Goal: Information Seeking & Learning: Learn about a topic

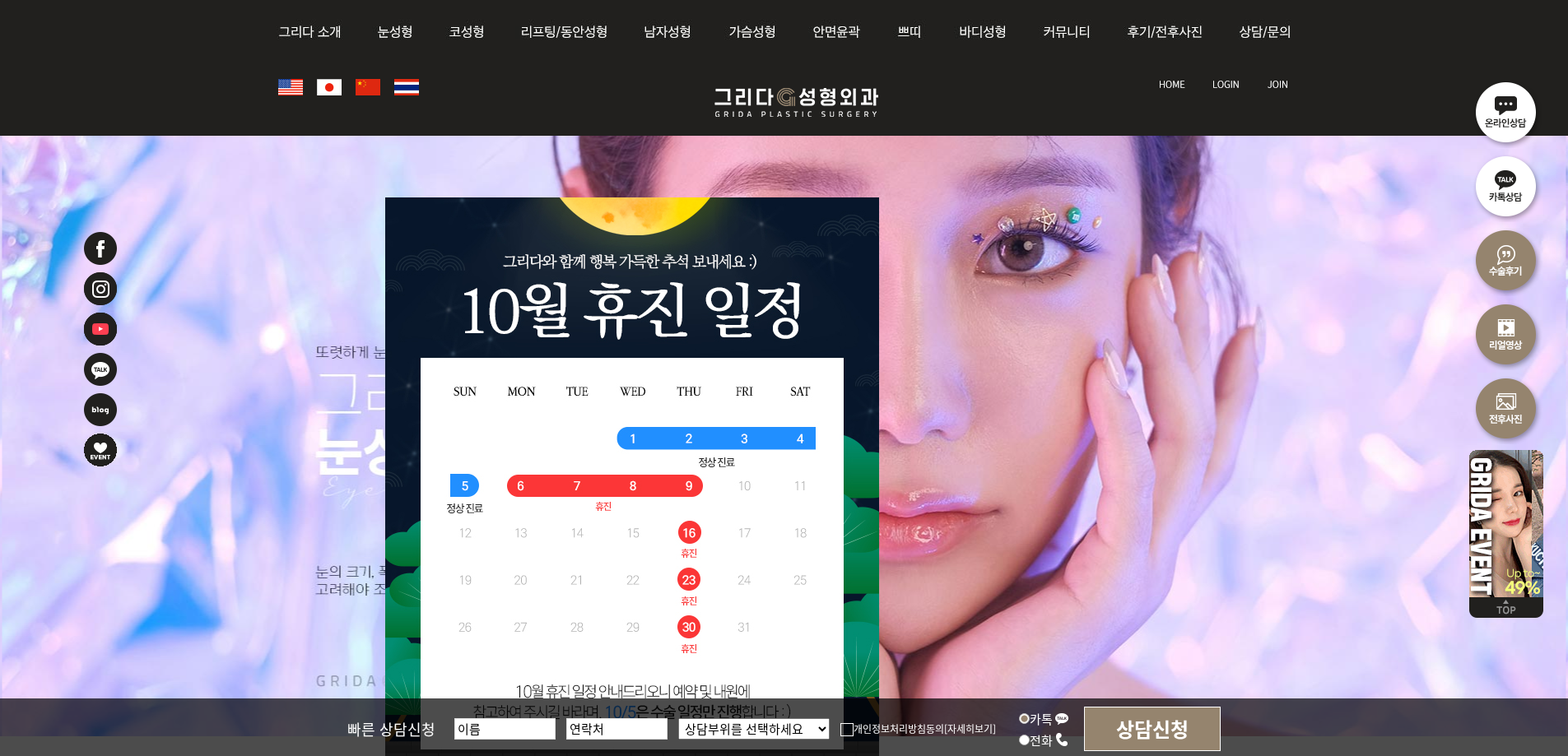
scroll to position [165, 0]
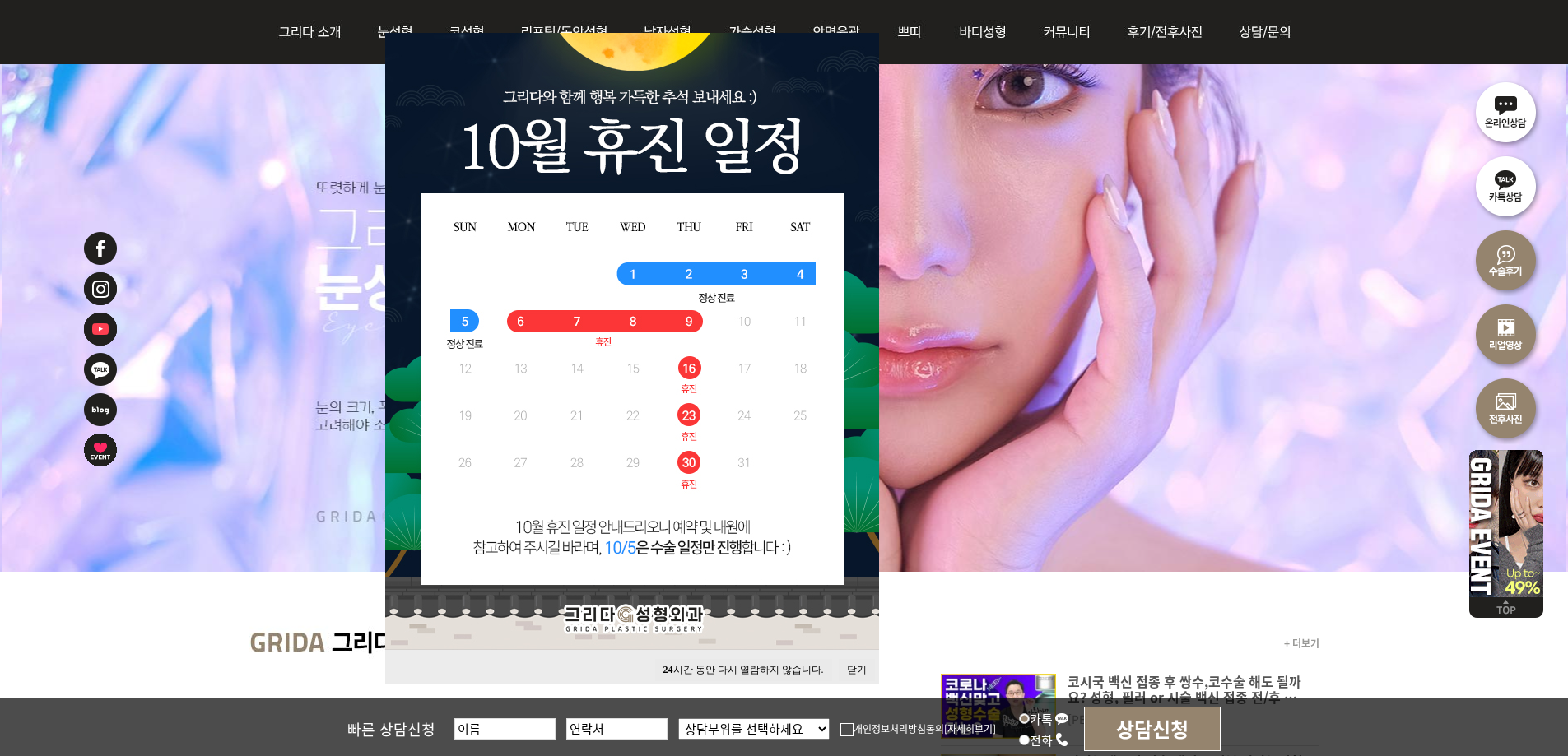
click at [854, 665] on button "닫기" at bounding box center [857, 670] width 36 height 22
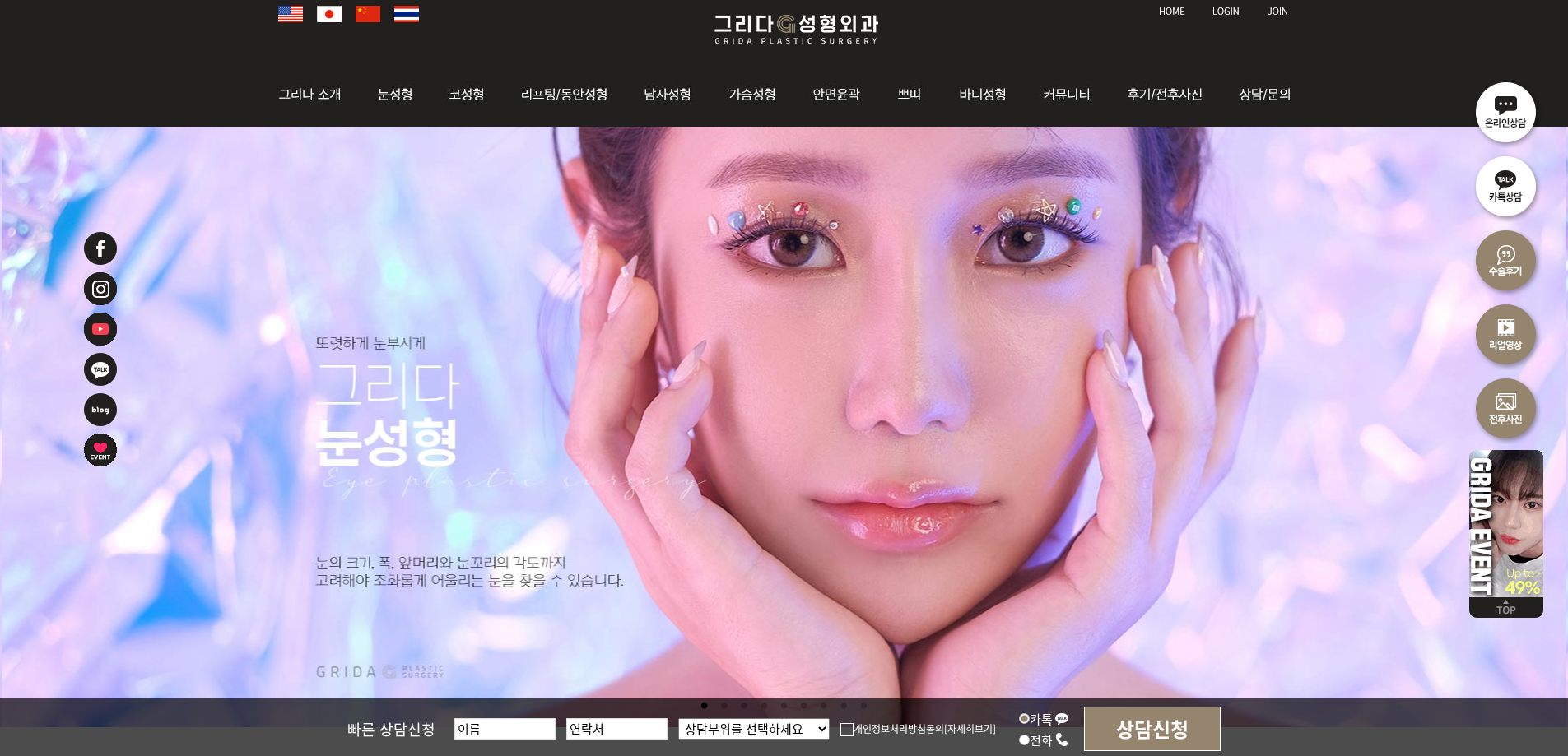
scroll to position [0, 0]
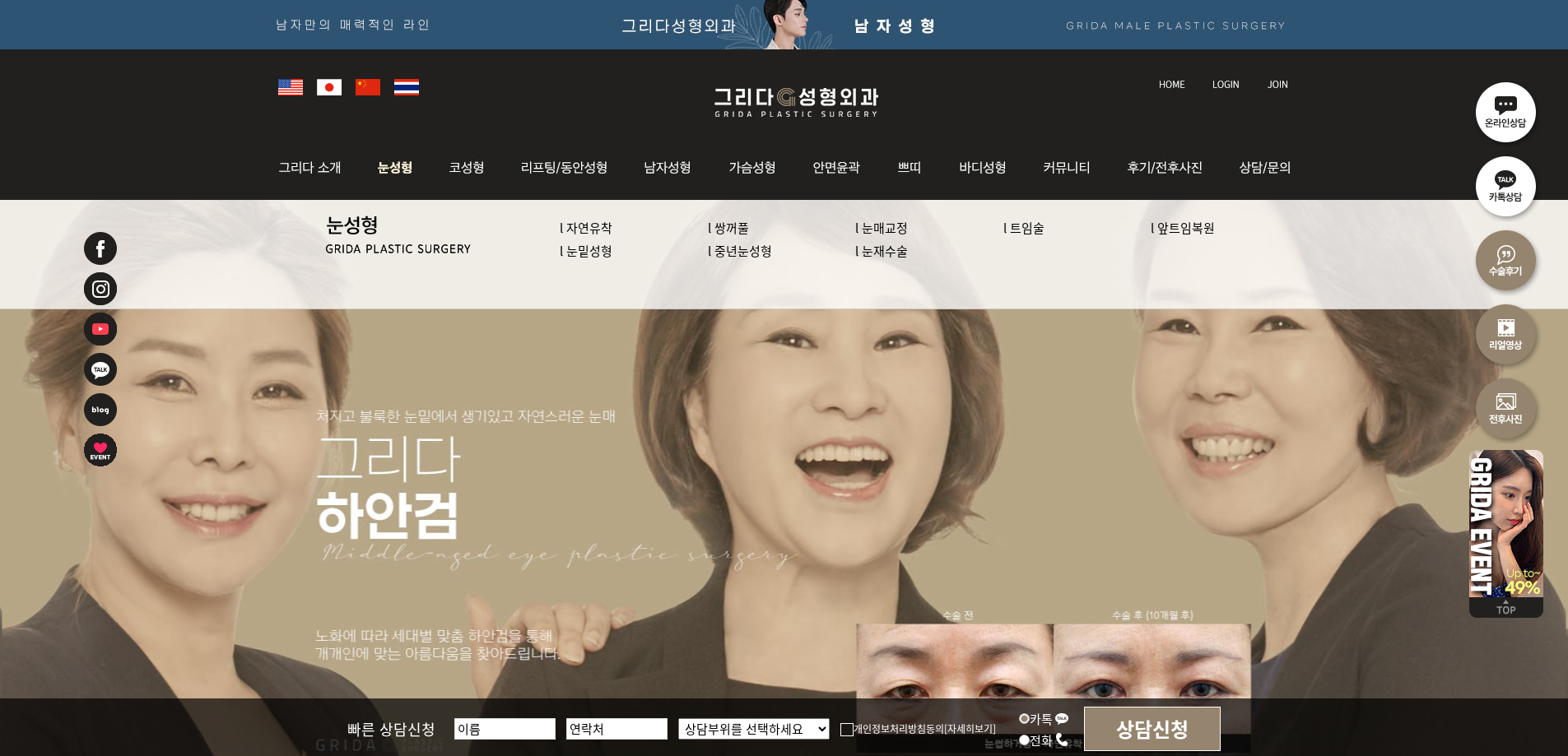
click at [385, 167] on img at bounding box center [395, 167] width 73 height 64
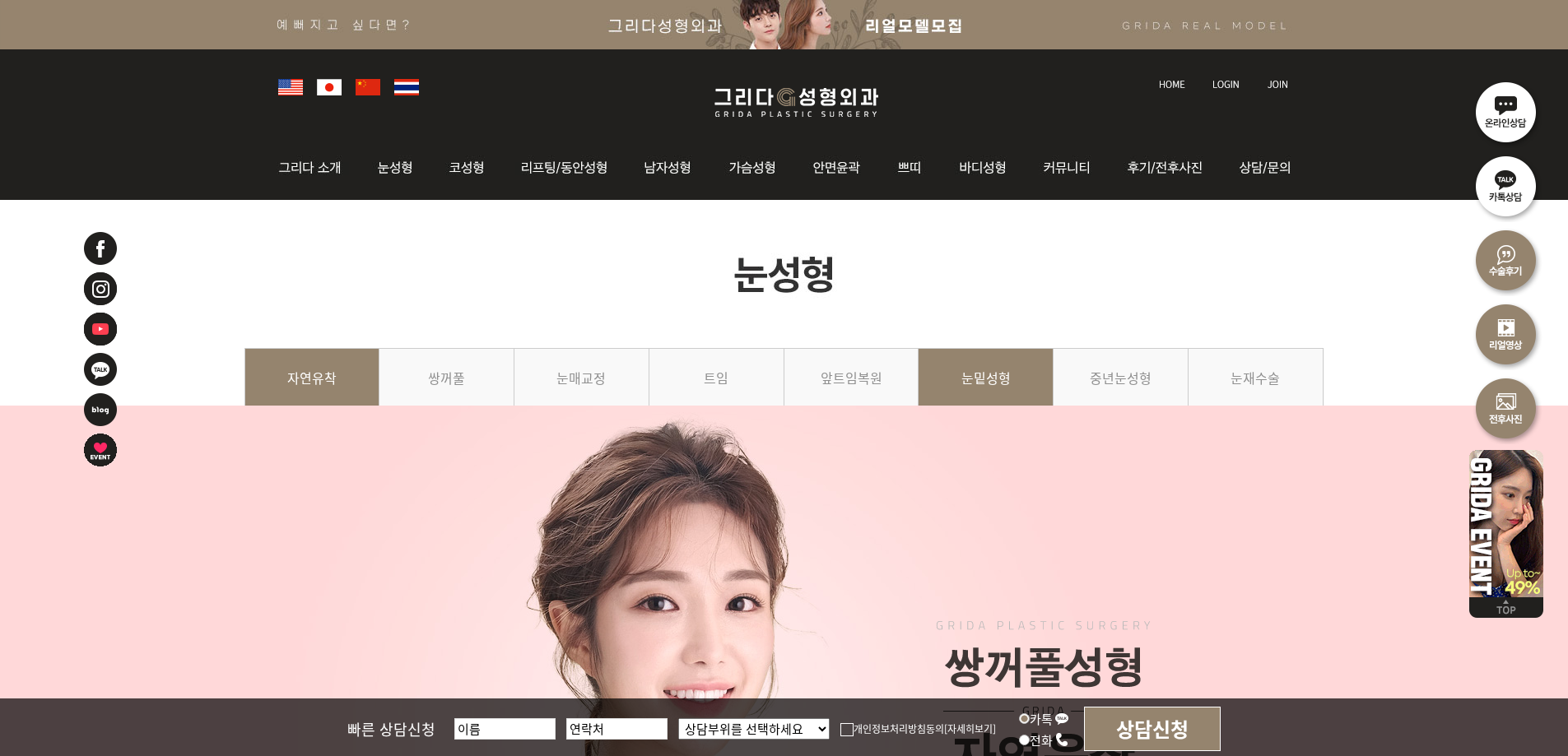
click at [971, 390] on link "눈밑성형" at bounding box center [986, 385] width 135 height 75
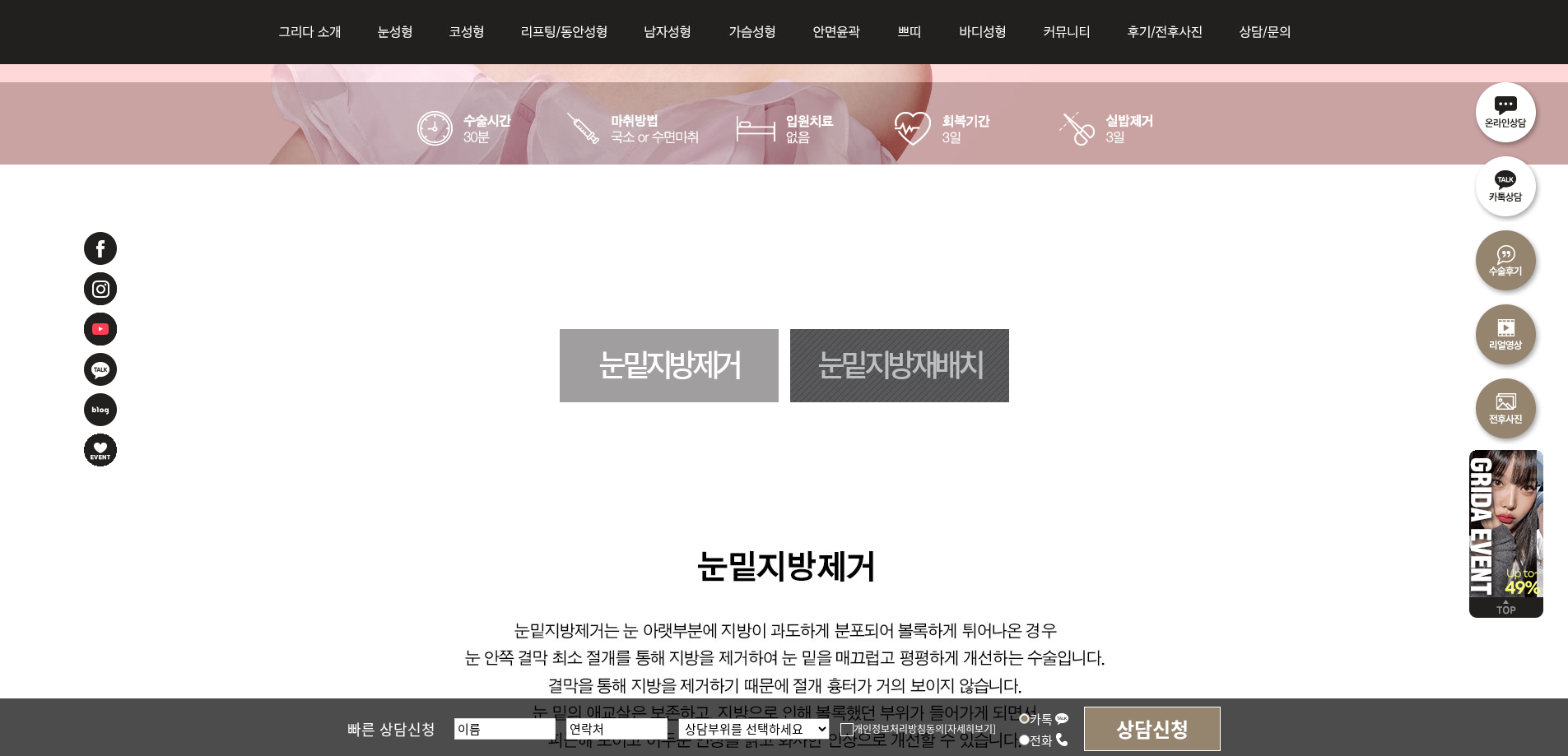
scroll to position [905, 0]
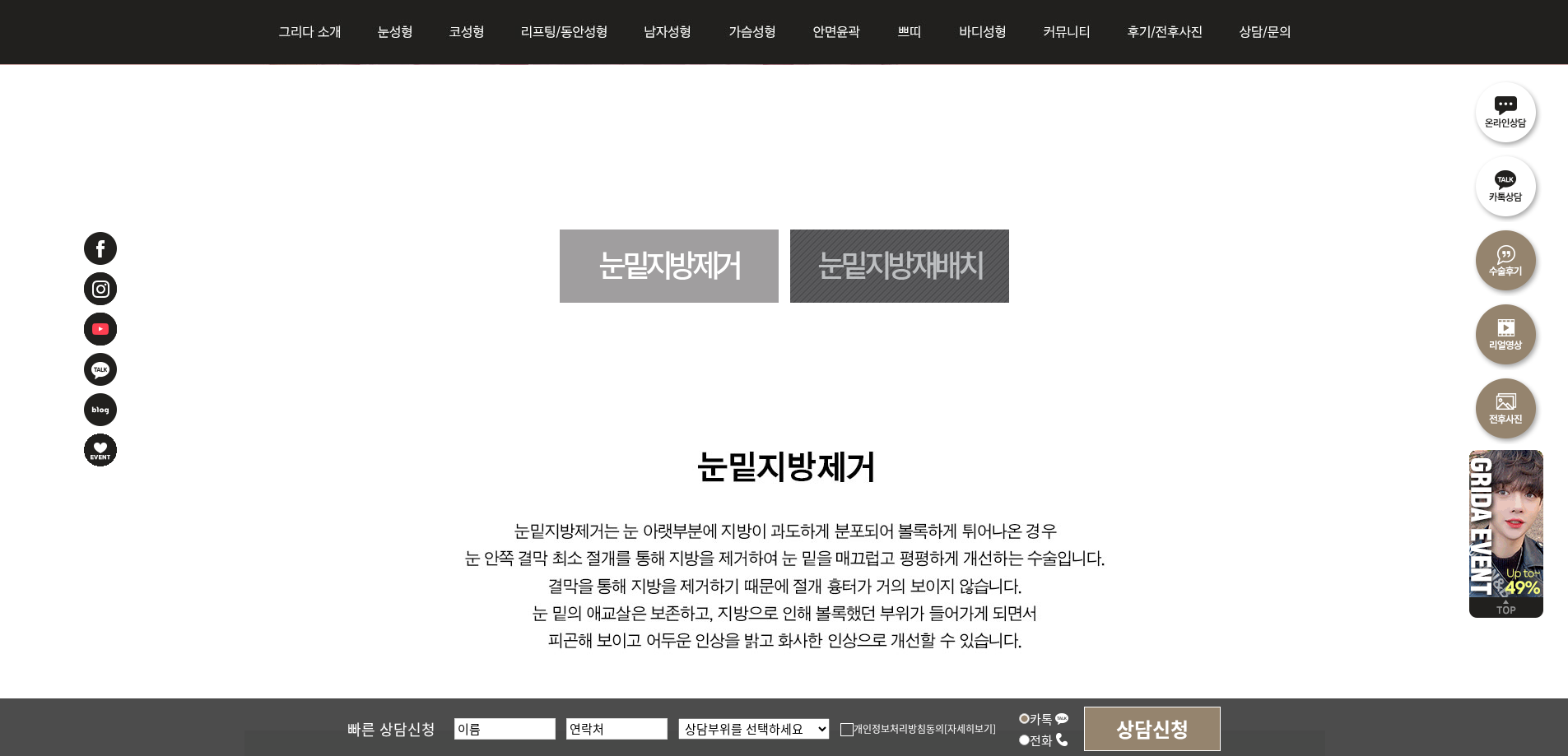
click at [949, 281] on link "눈밑지방재배치" at bounding box center [900, 266] width 219 height 73
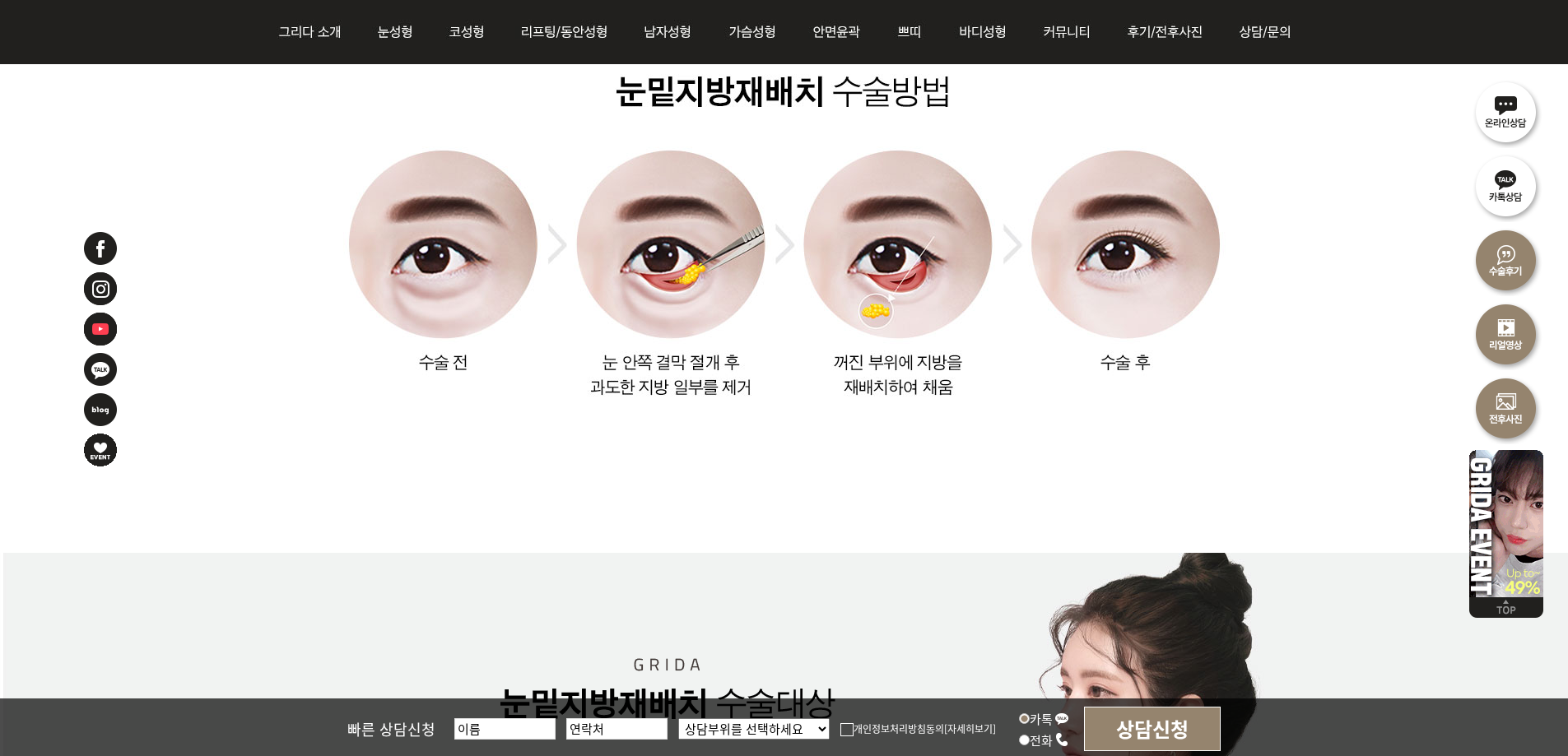
scroll to position [2121, 0]
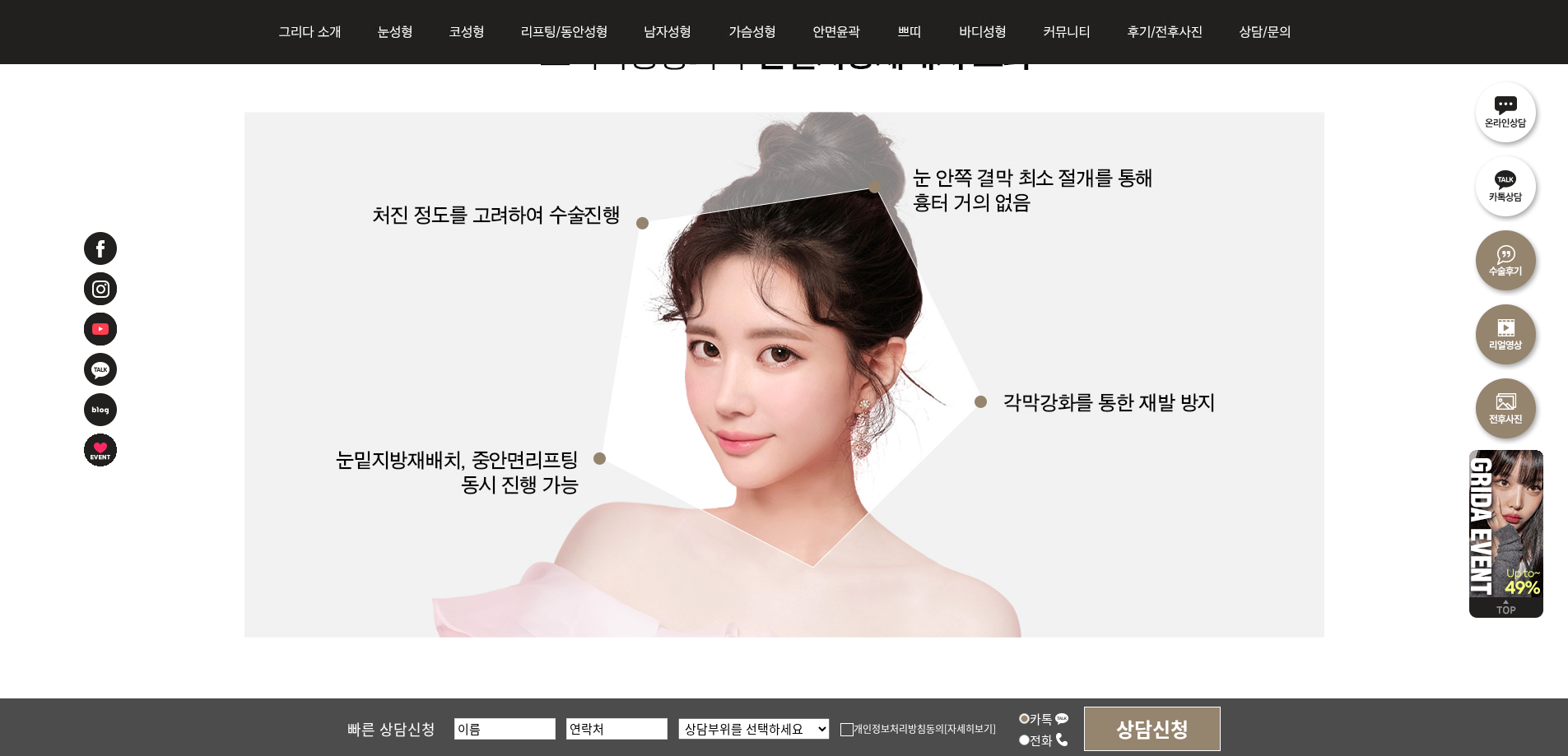
scroll to position [3438, 0]
